Goal: Information Seeking & Learning: Understand process/instructions

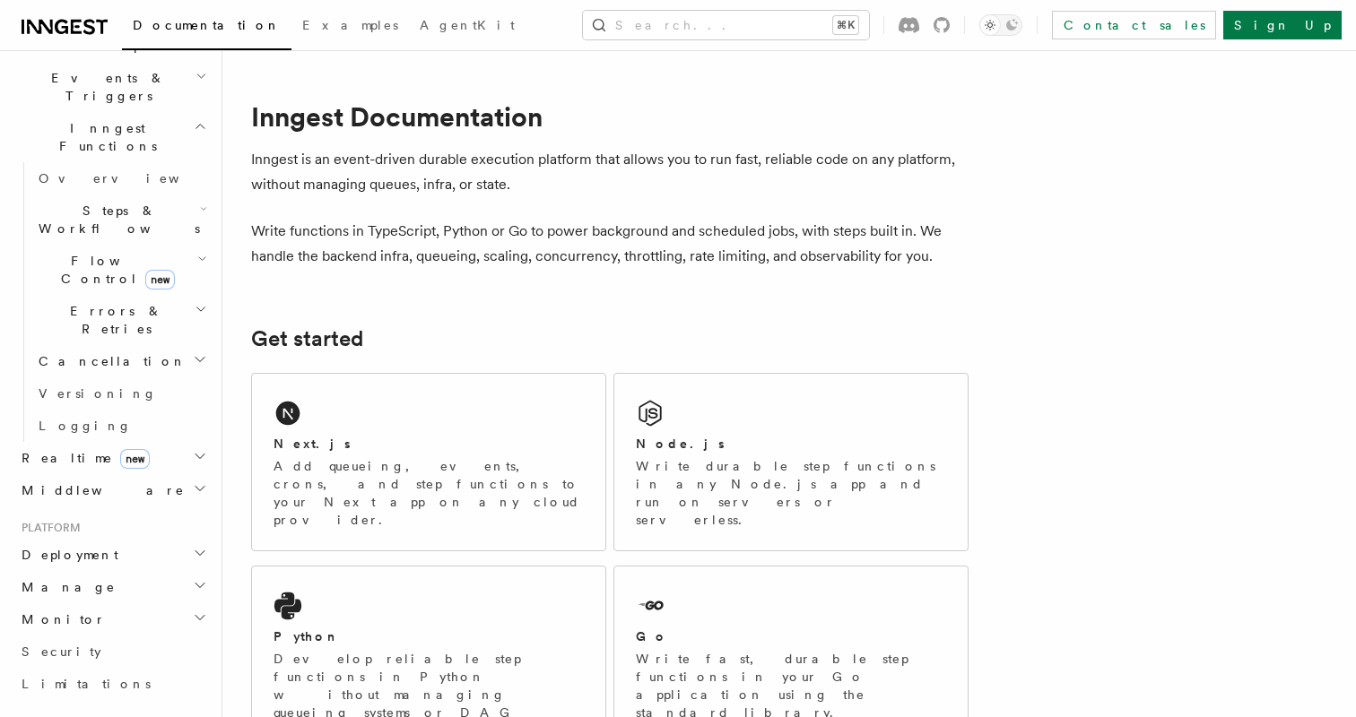
scroll to position [717, 0]
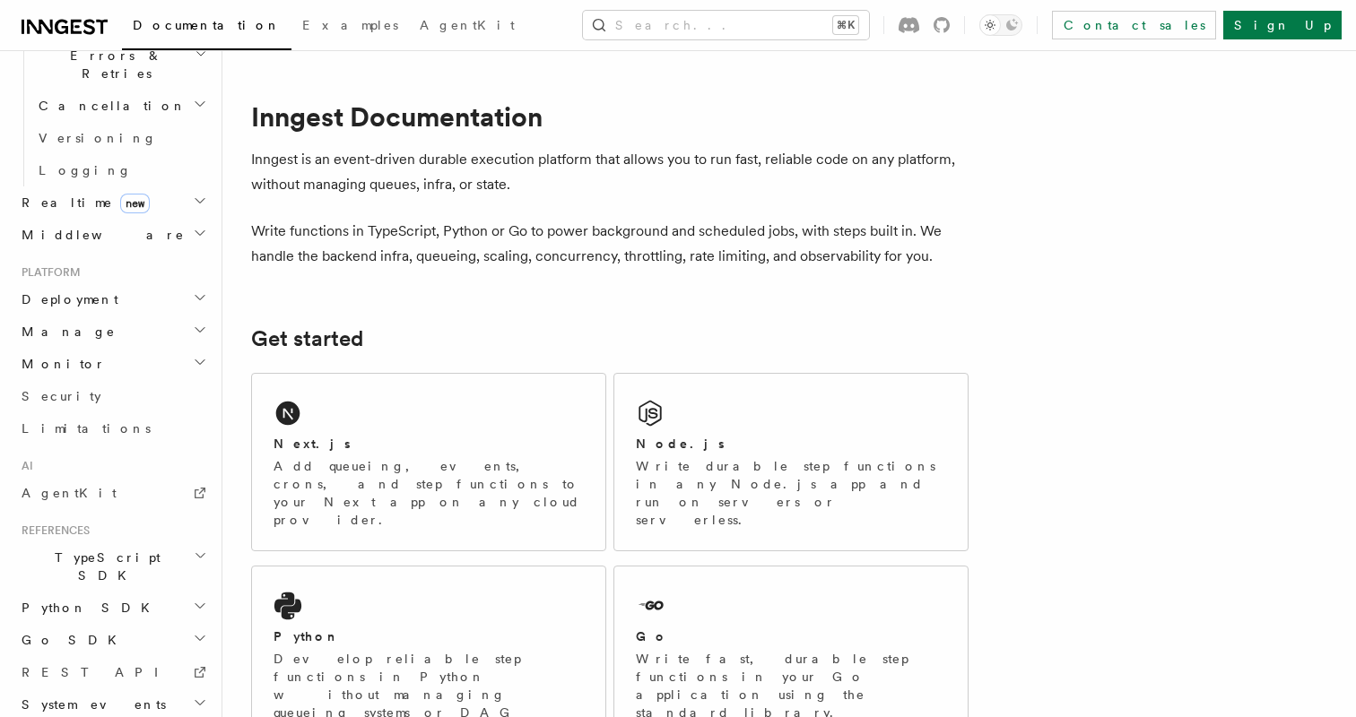
click at [39, 631] on span "Go SDK" at bounding box center [70, 640] width 113 height 18
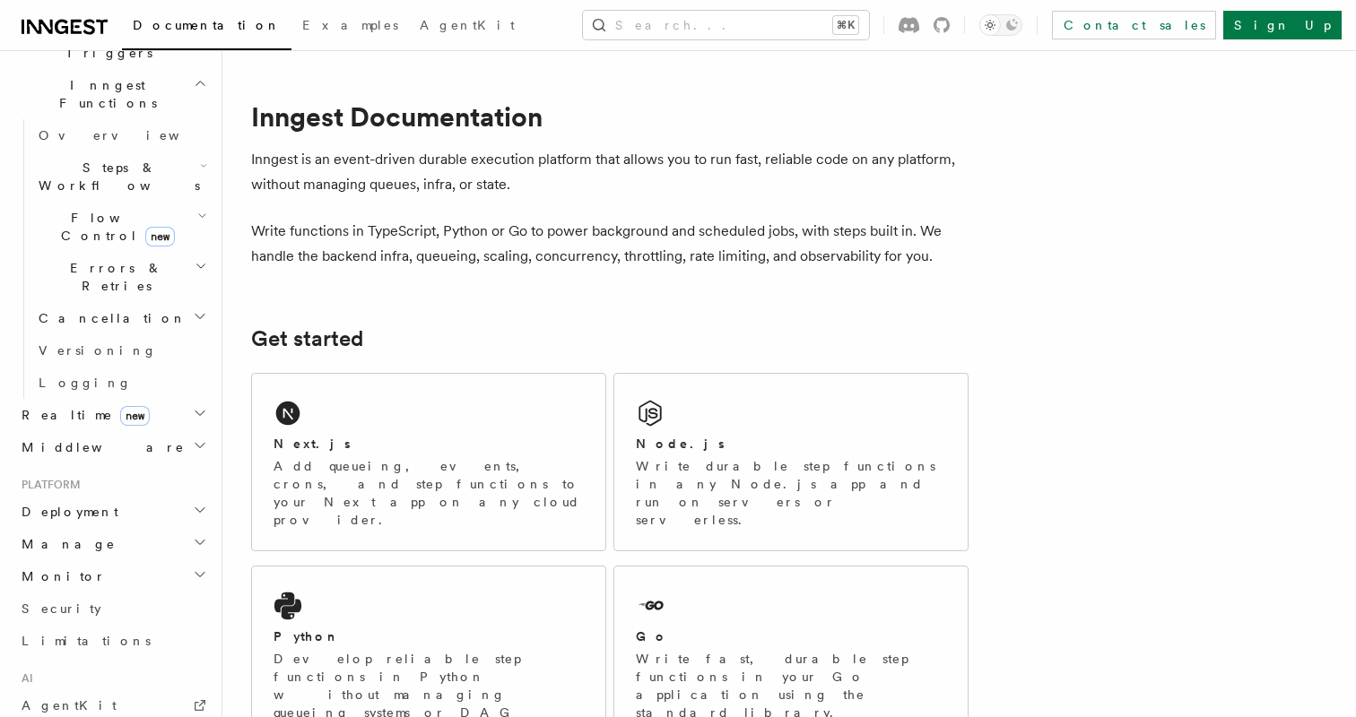
scroll to position [306, 0]
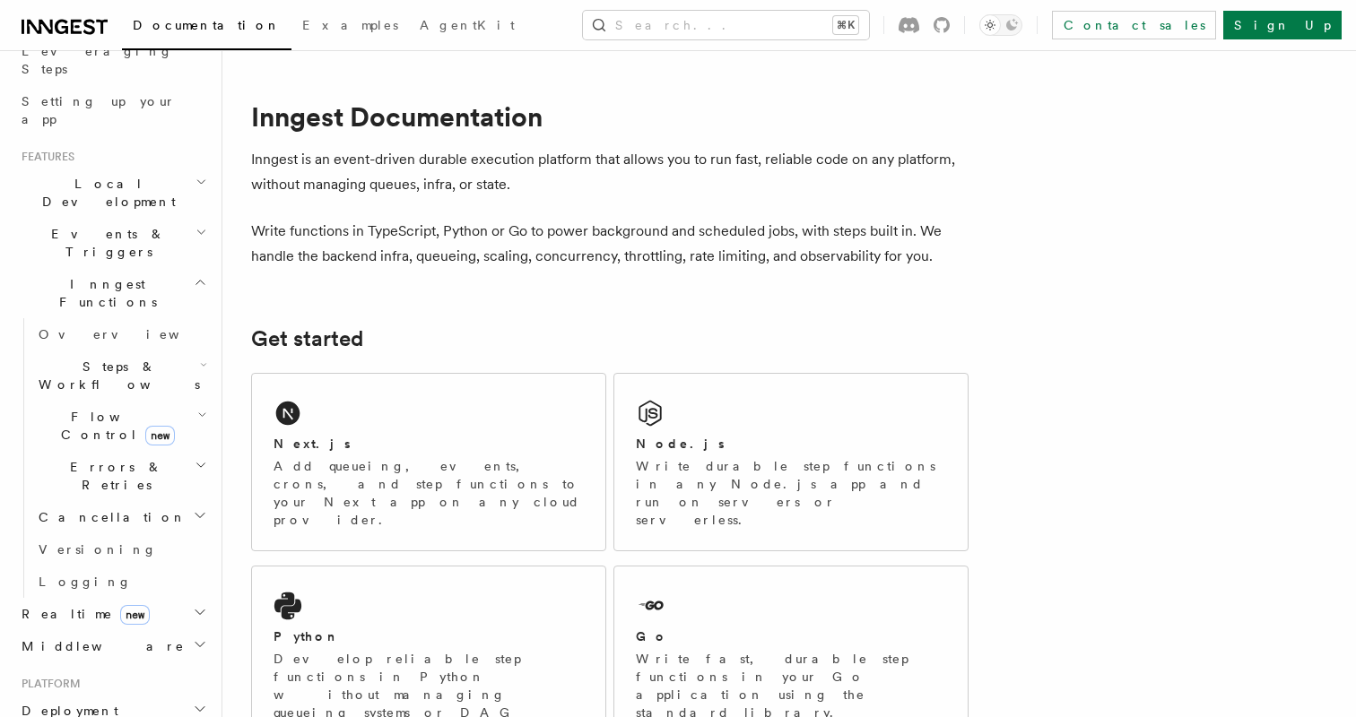
click at [106, 225] on span "Events & Triggers" at bounding box center [104, 243] width 181 height 36
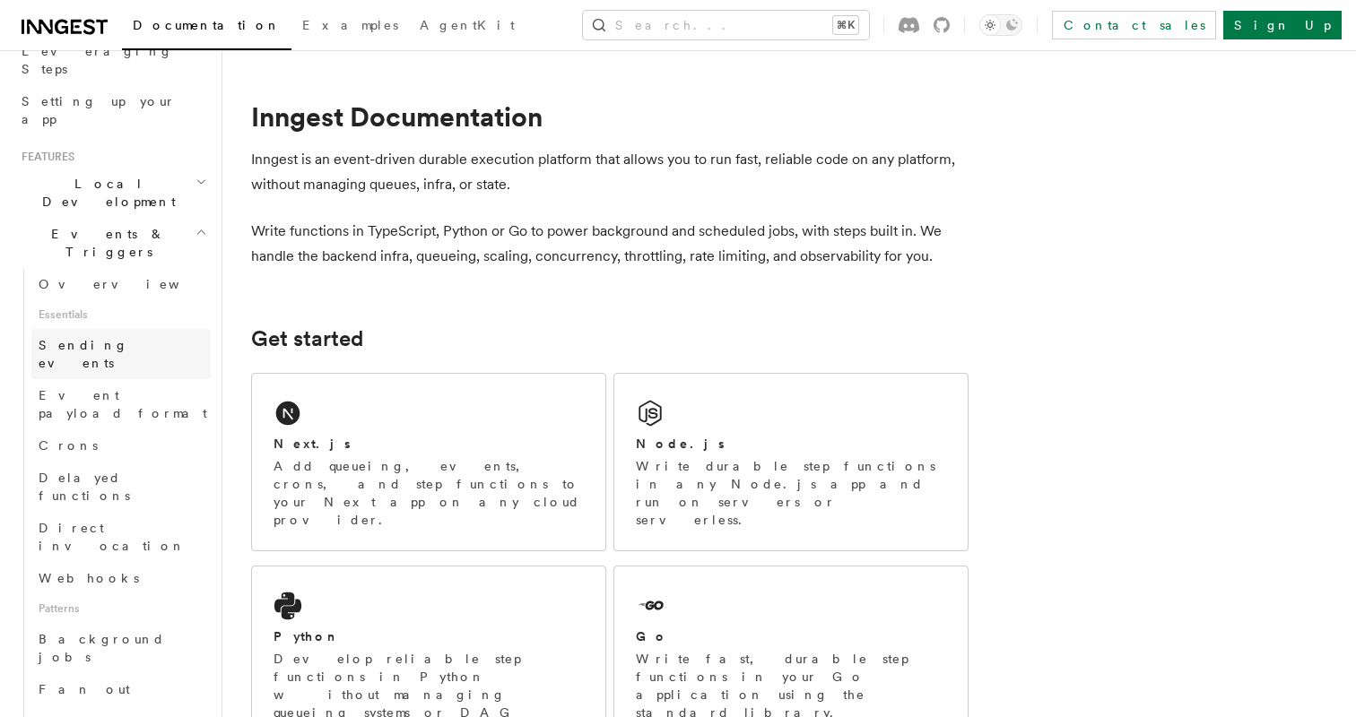
click at [102, 338] on span "Sending events" at bounding box center [84, 354] width 90 height 32
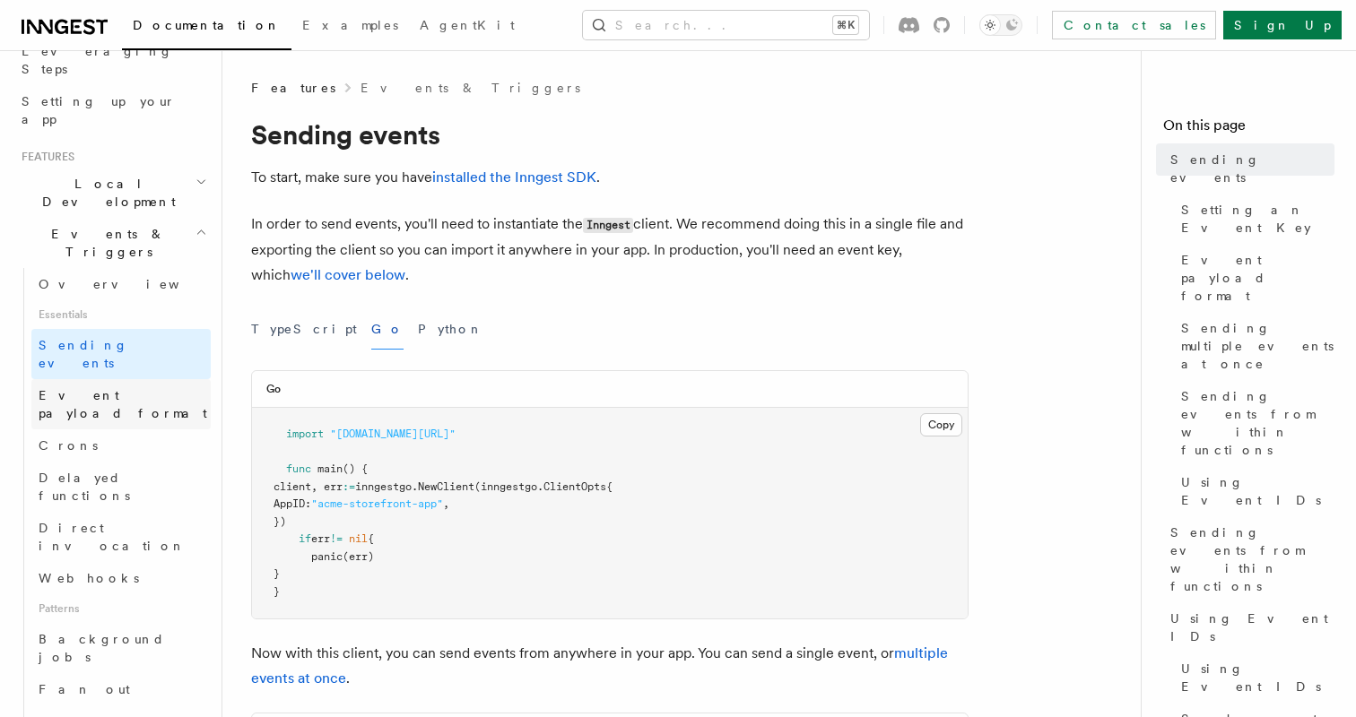
click at [99, 388] on span "Event payload format" at bounding box center [123, 404] width 169 height 32
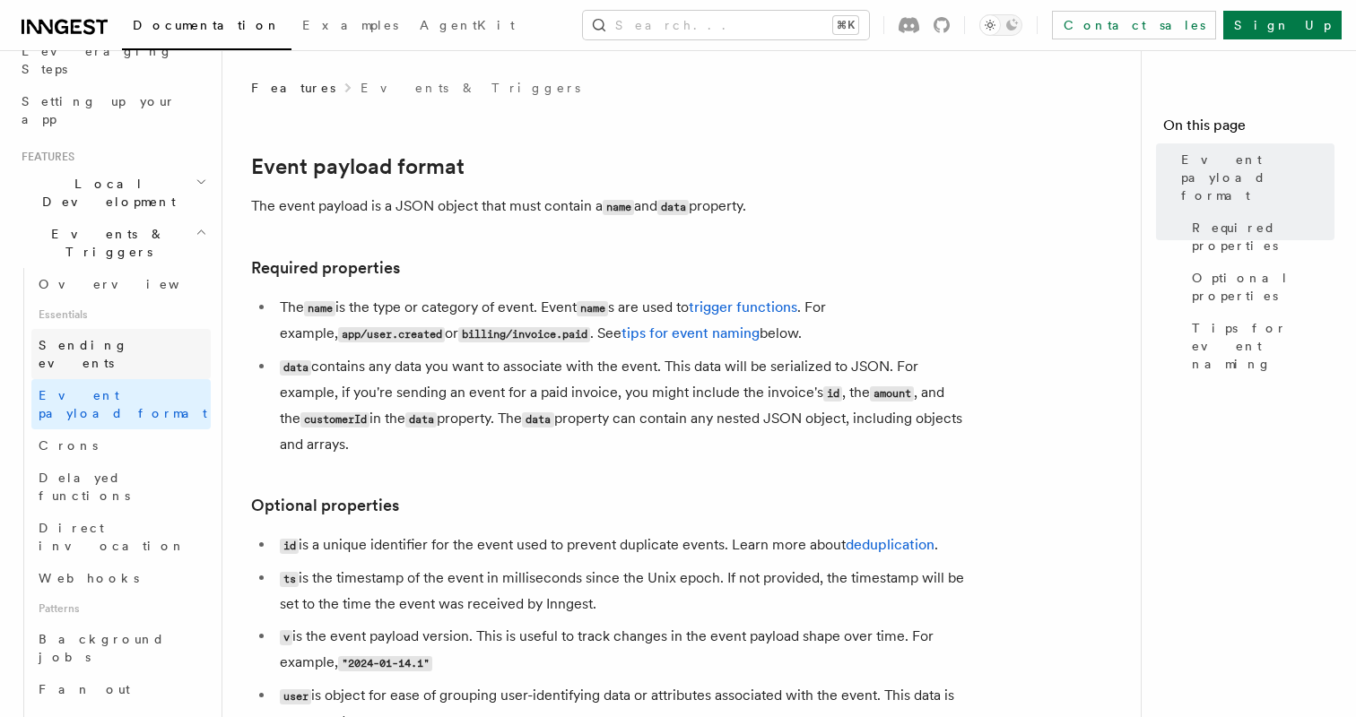
click at [94, 338] on span "Sending events" at bounding box center [84, 354] width 90 height 32
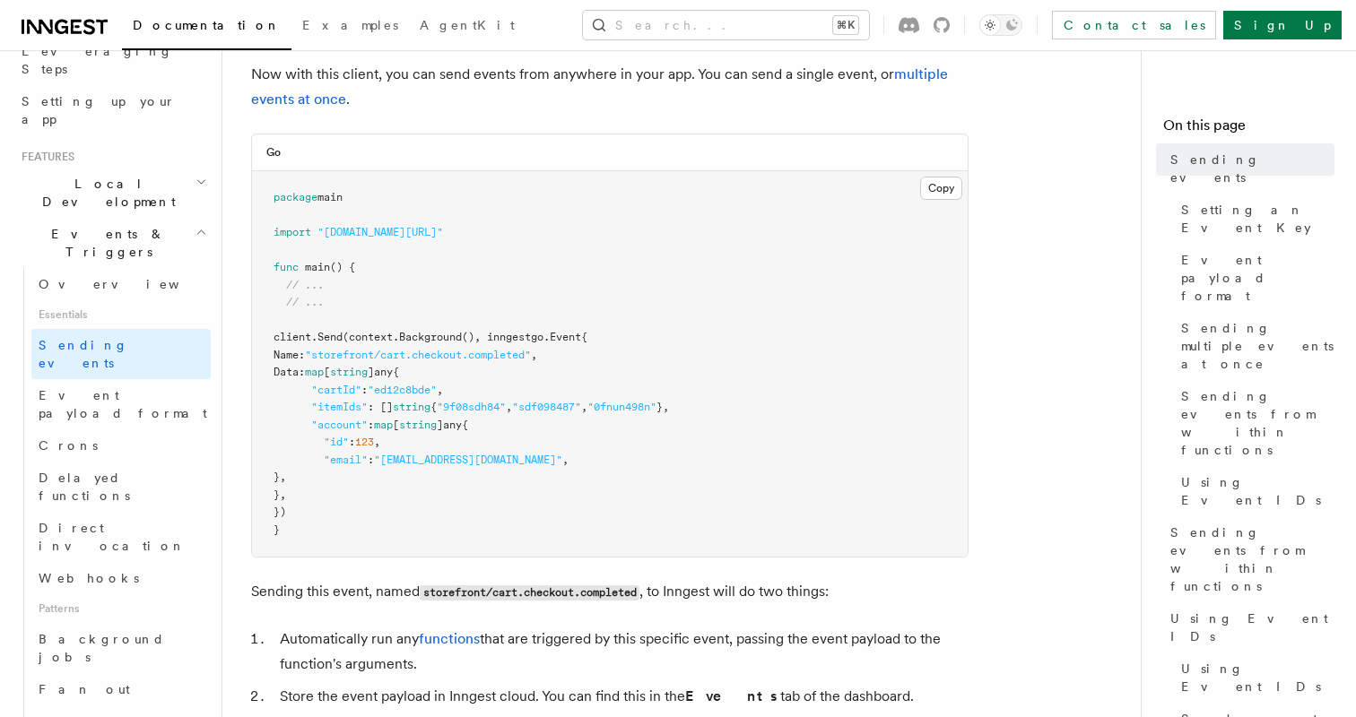
scroll to position [585, 0]
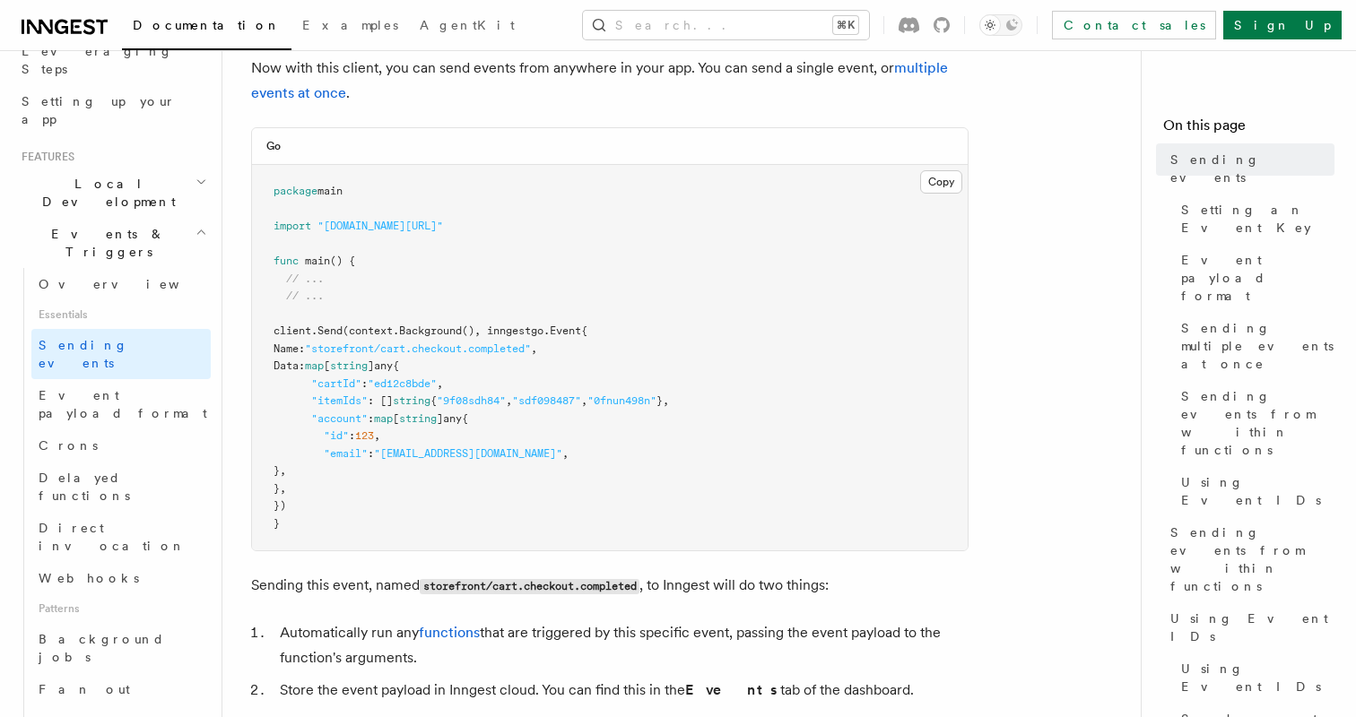
drag, startPoint x: 308, startPoint y: 506, endPoint x: 268, endPoint y: 334, distance: 175.7
click at [268, 334] on pre "package main import "[DOMAIN_NAME][URL]" func main () { // ... // ... client. S…" at bounding box center [609, 358] width 715 height 386
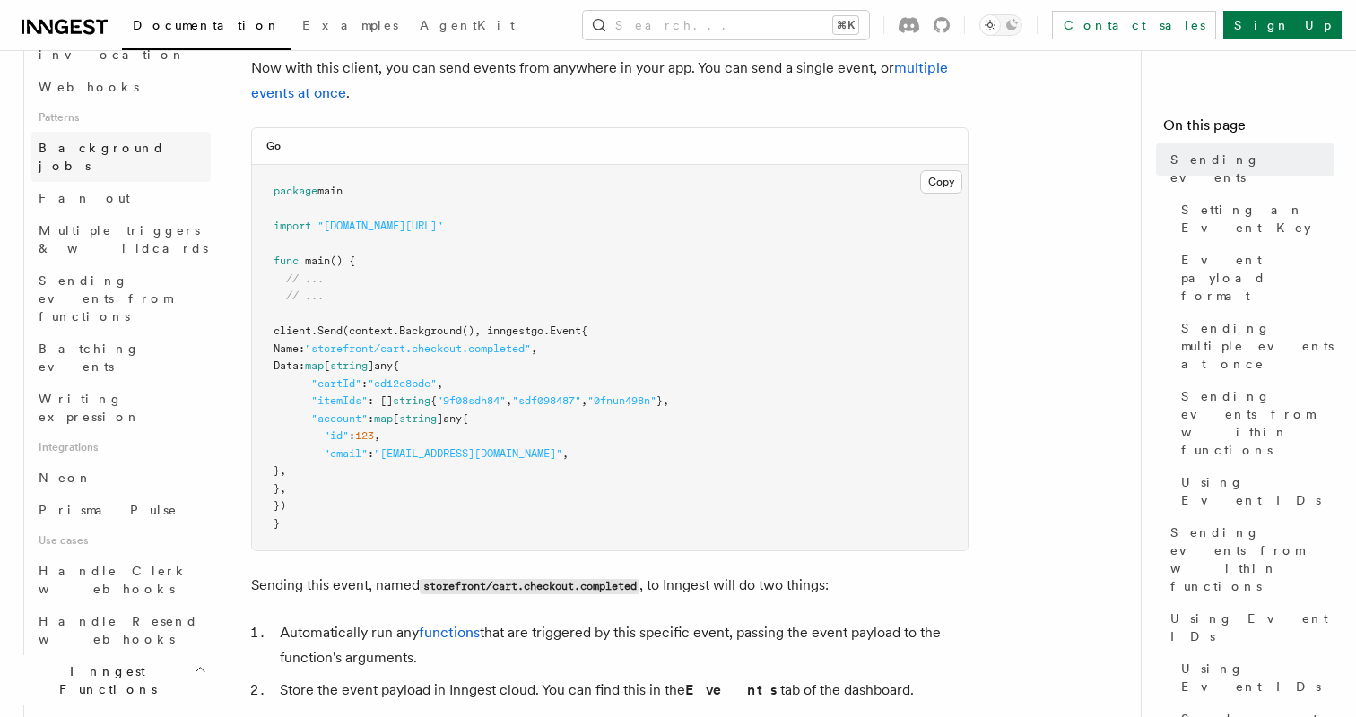
scroll to position [900, 0]
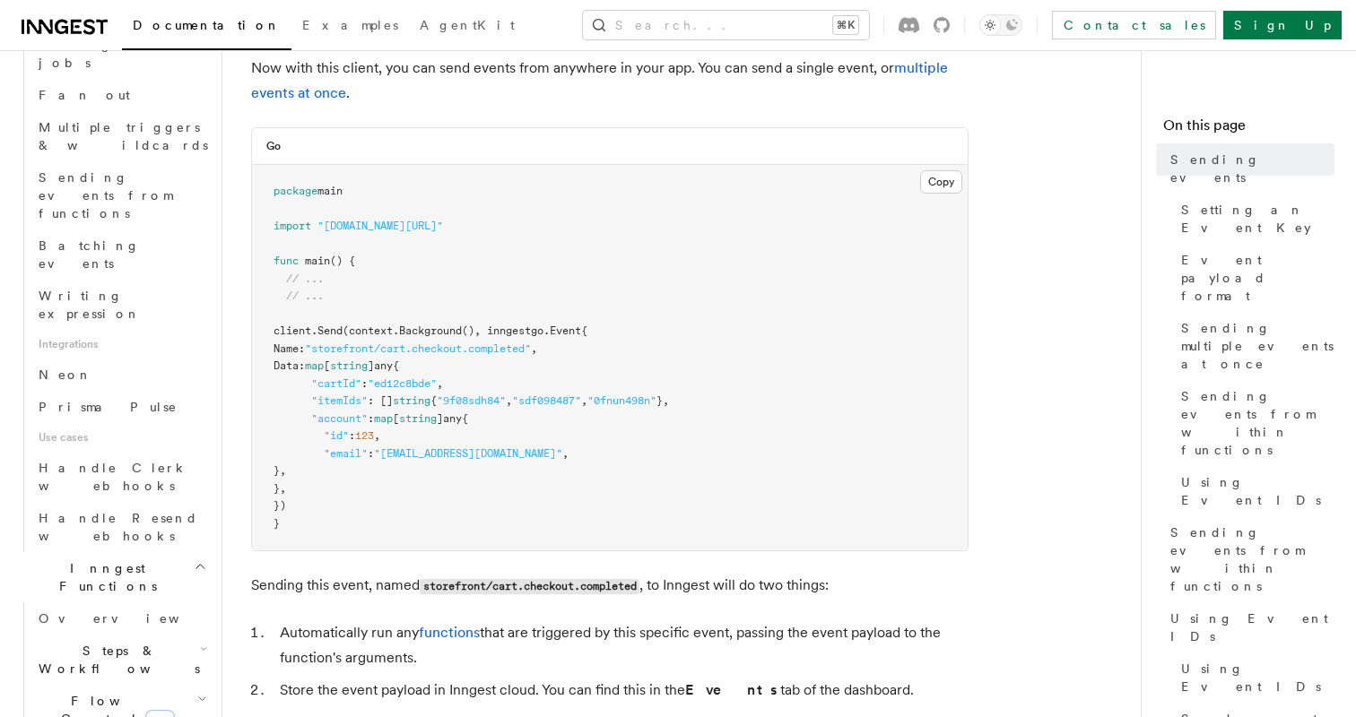
click at [84, 642] on span "Steps & Workflows" at bounding box center [115, 660] width 169 height 36
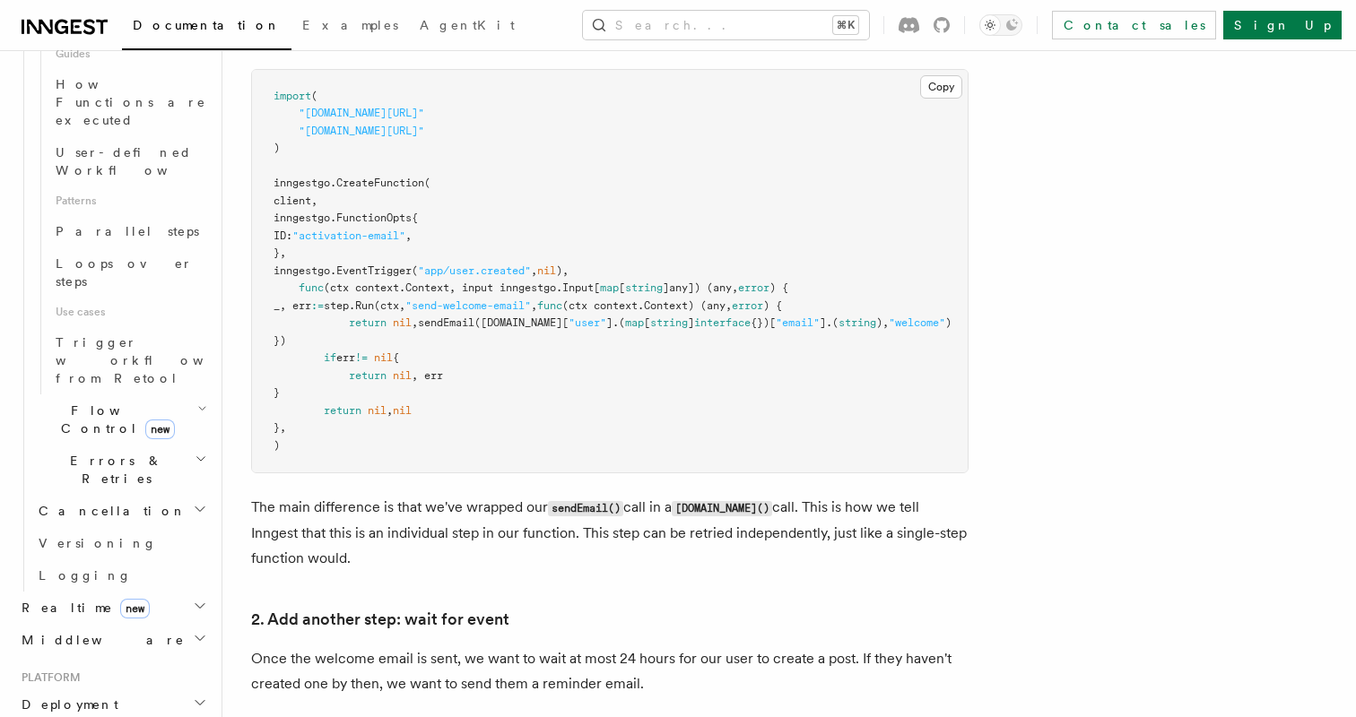
scroll to position [1436, 0]
copy code "_, err := step. Run (ctx, "send-welcome-email" , func (ctx context.Context) (an…"
drag, startPoint x: 334, startPoint y: 394, endPoint x: 322, endPoint y: 309, distance: 86.0
click at [322, 309] on pre "import ( "[DOMAIN_NAME][URL]" "[DOMAIN_NAME][URL]" ) inngestgo. CreateFunction …" at bounding box center [609, 268] width 715 height 403
click at [368, 361] on span "!=" at bounding box center [361, 355] width 13 height 13
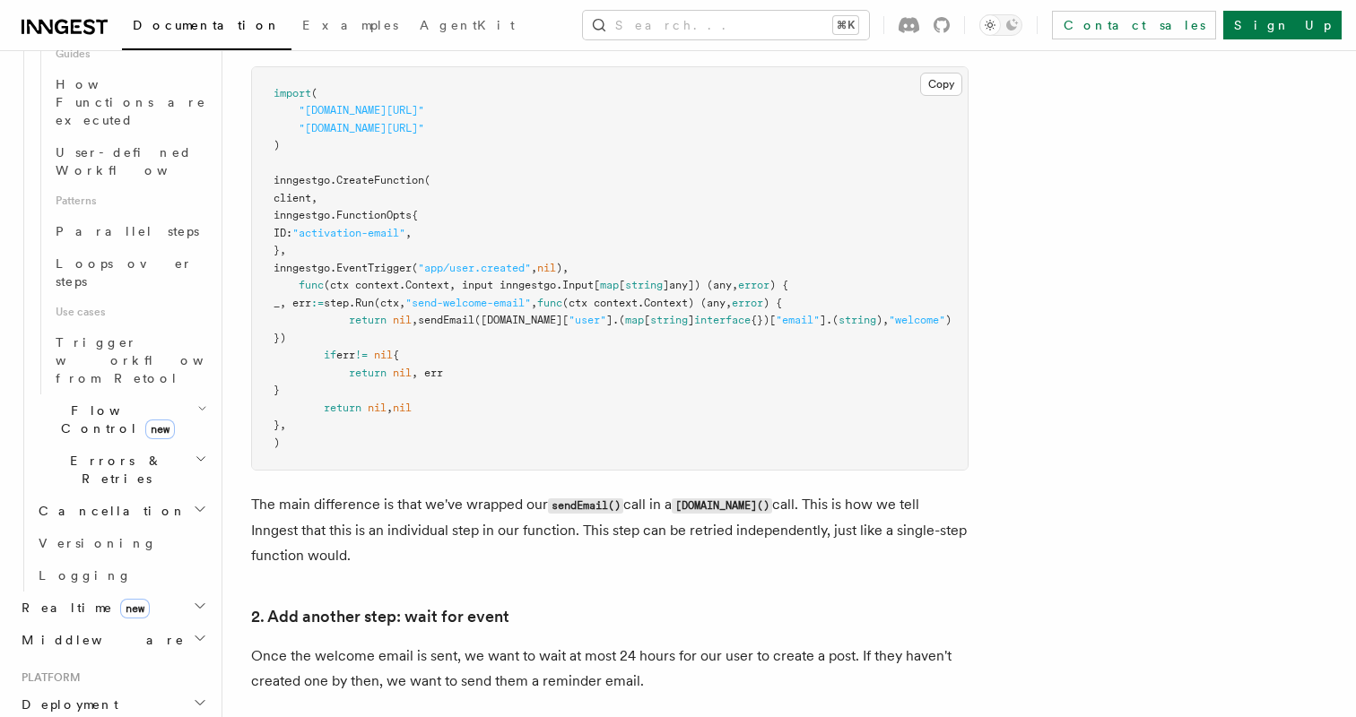
drag, startPoint x: 334, startPoint y: 393, endPoint x: 322, endPoint y: 308, distance: 85.1
click at [322, 308] on pre "import ( "[DOMAIN_NAME][URL]" "[DOMAIN_NAME][URL]" ) inngestgo. CreateFunction …" at bounding box center [609, 268] width 715 height 403
